Goal: Navigation & Orientation: Understand site structure

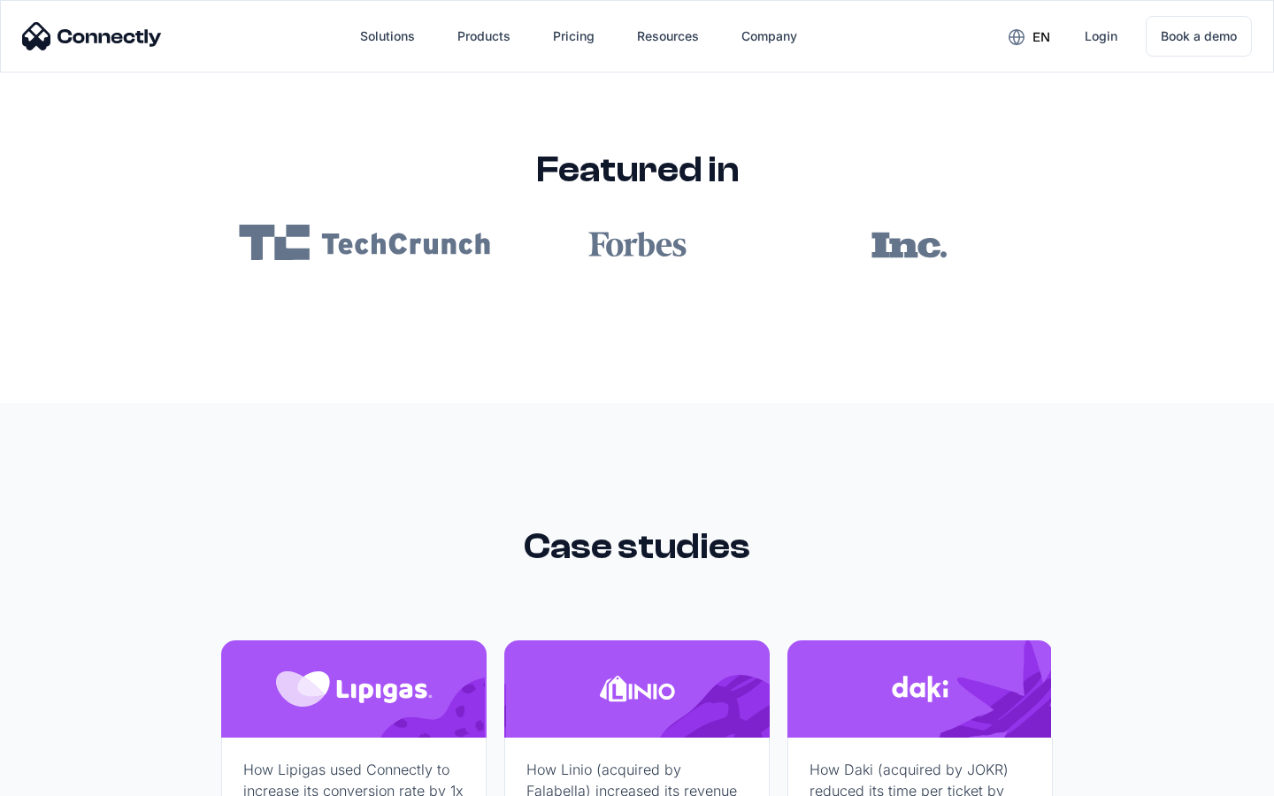
scroll to position [10595, 0]
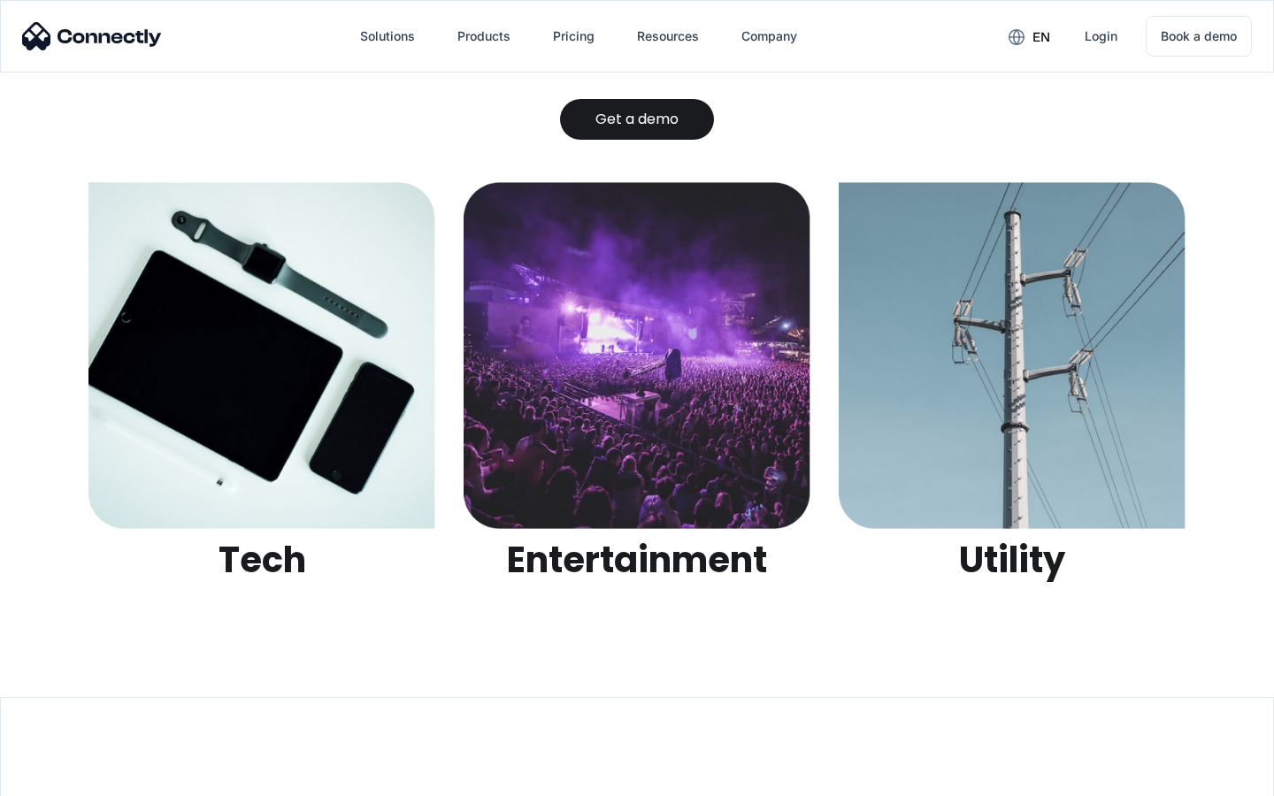
scroll to position [5582, 0]
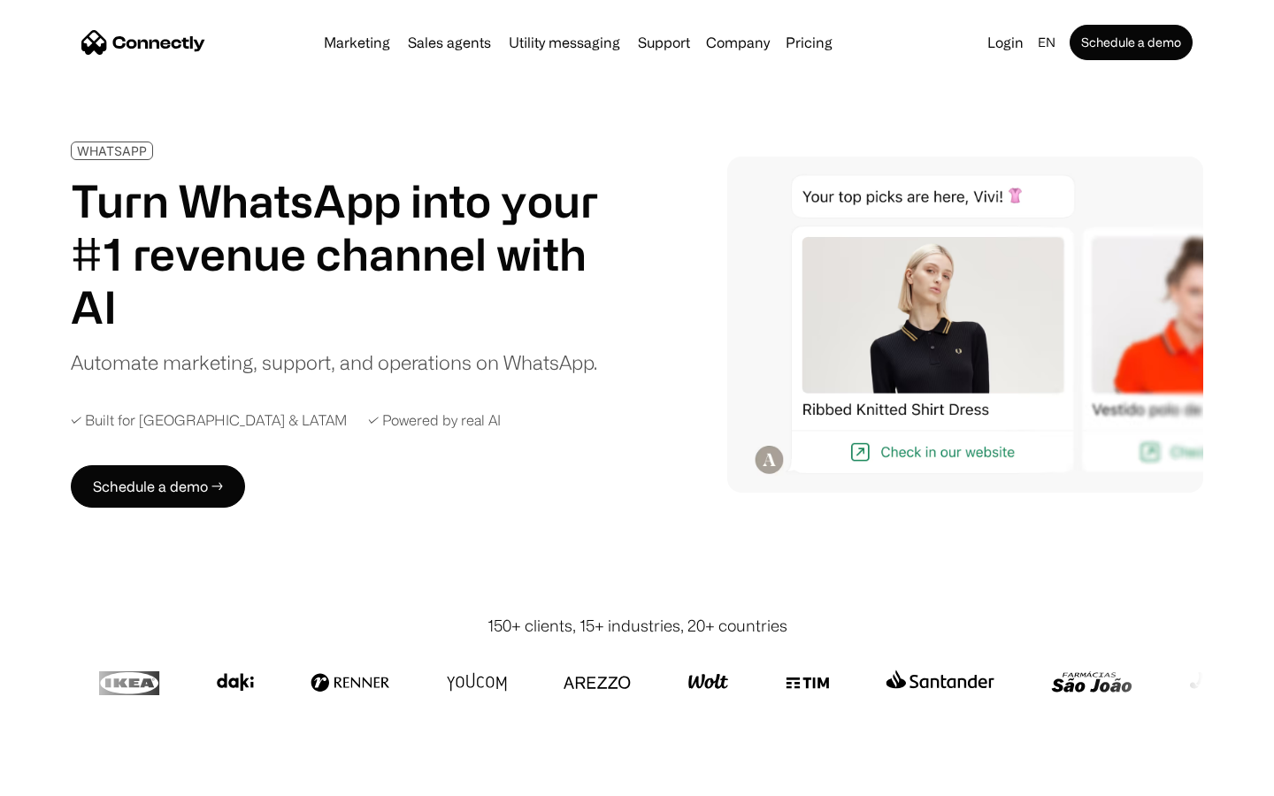
scroll to position [5747, 0]
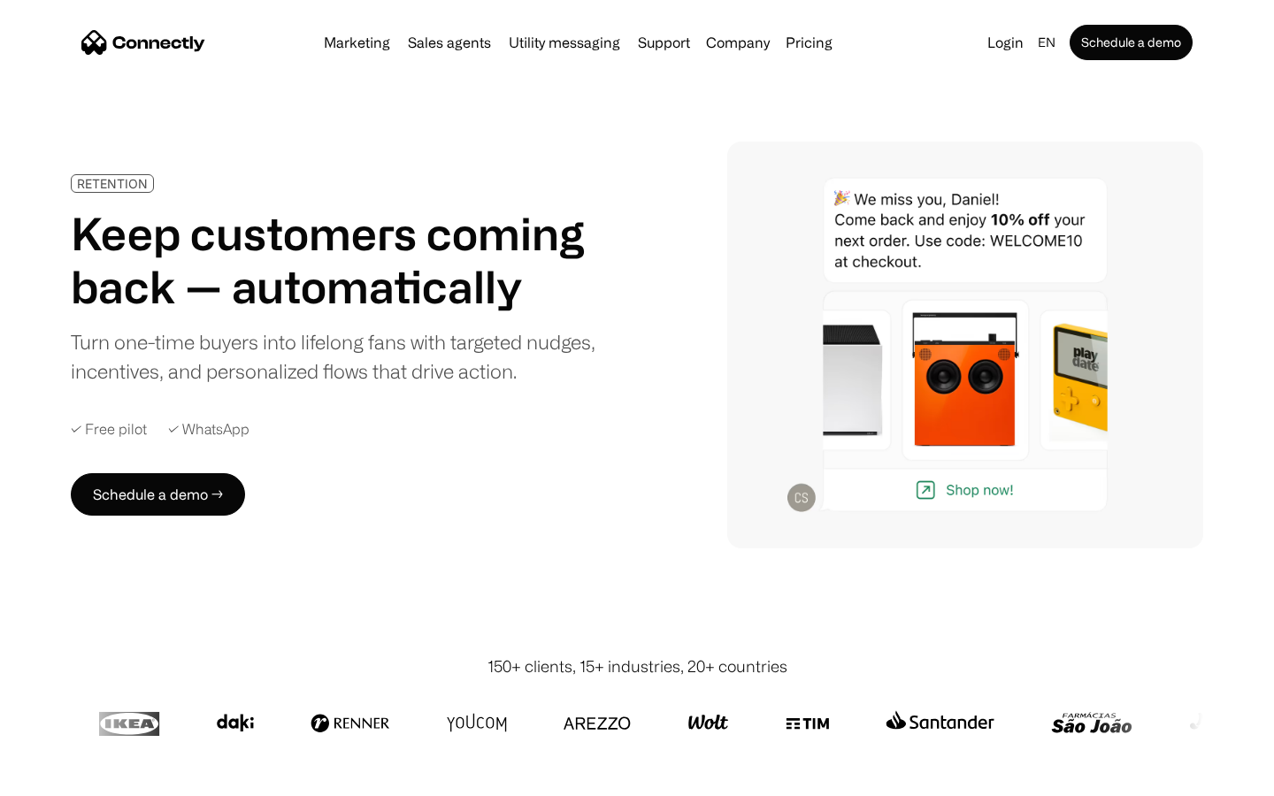
scroll to position [5015, 0]
